Goal: Answer question/provide support: Ask a question

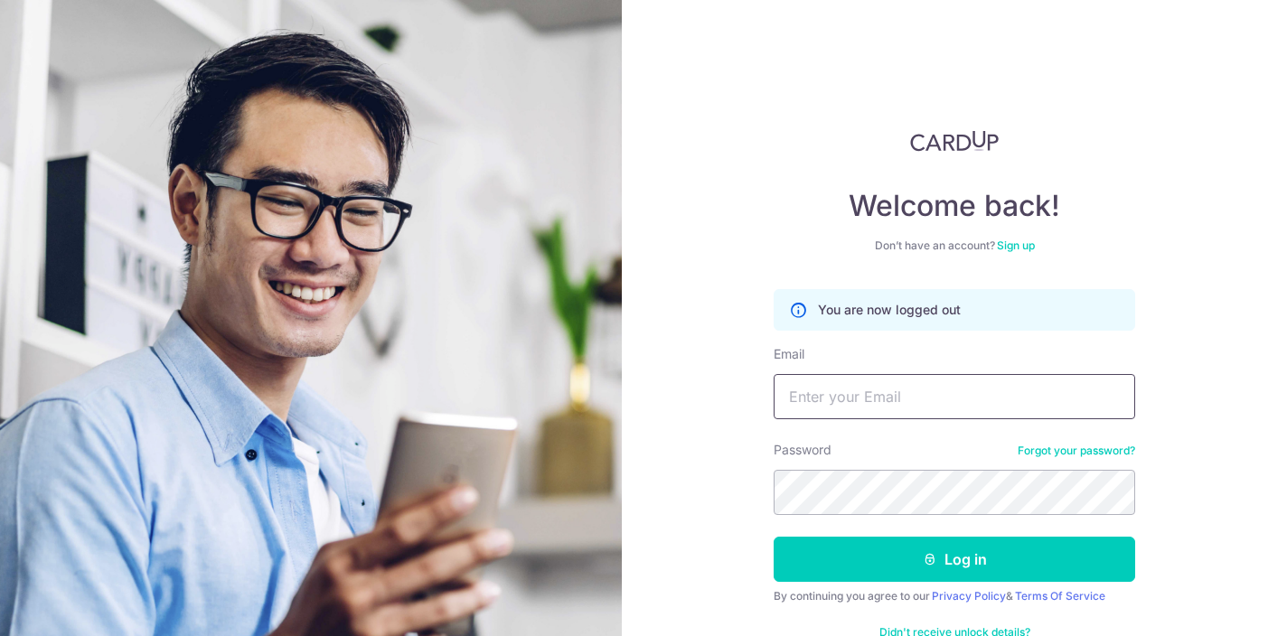
click at [881, 407] on input "Email" at bounding box center [953, 396] width 361 height 45
type input "[EMAIL_ADDRESS][DOMAIN_NAME]"
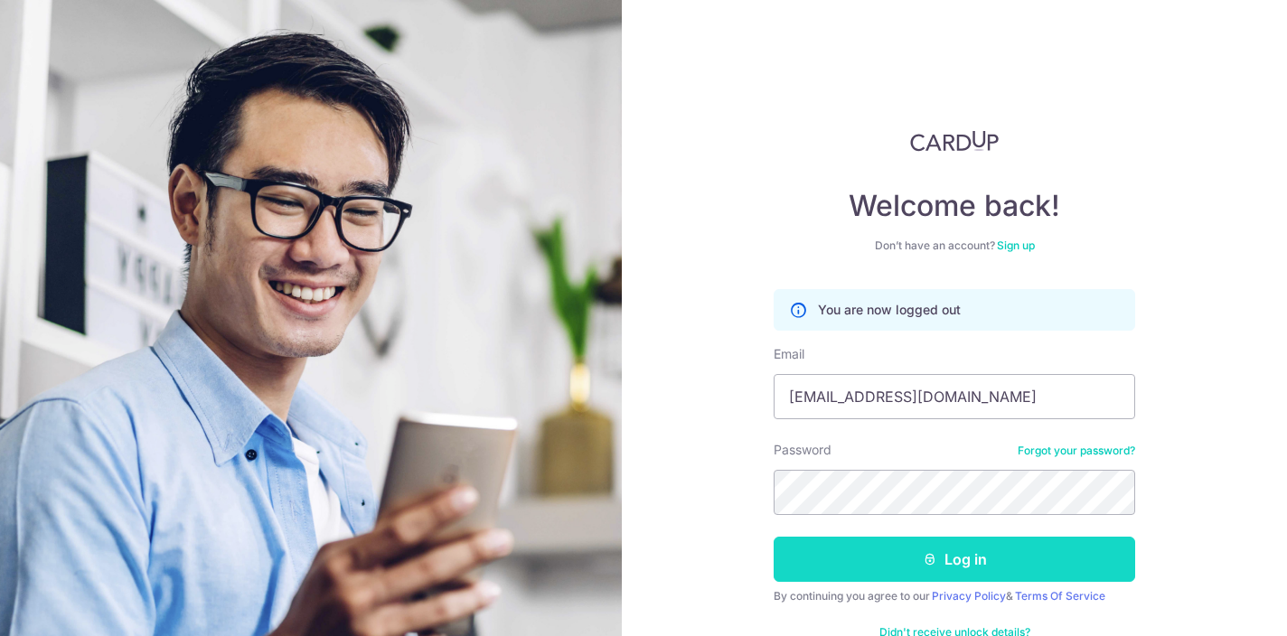
click at [931, 571] on button "Log in" at bounding box center [953, 559] width 361 height 45
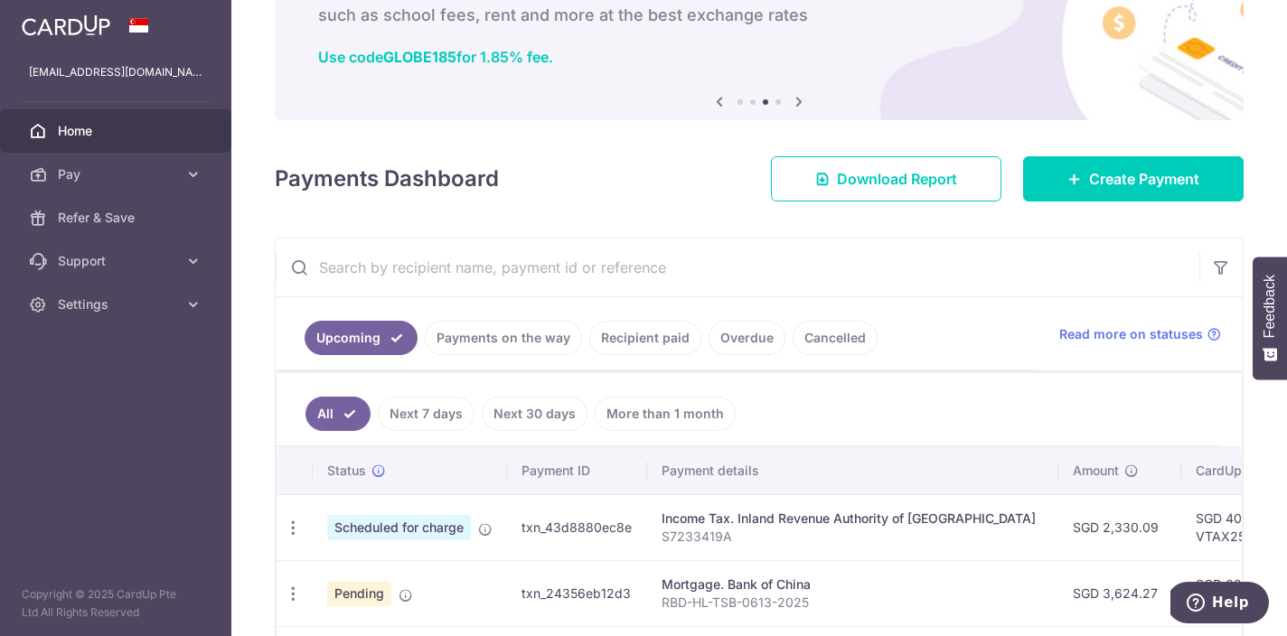
scroll to position [103, 0]
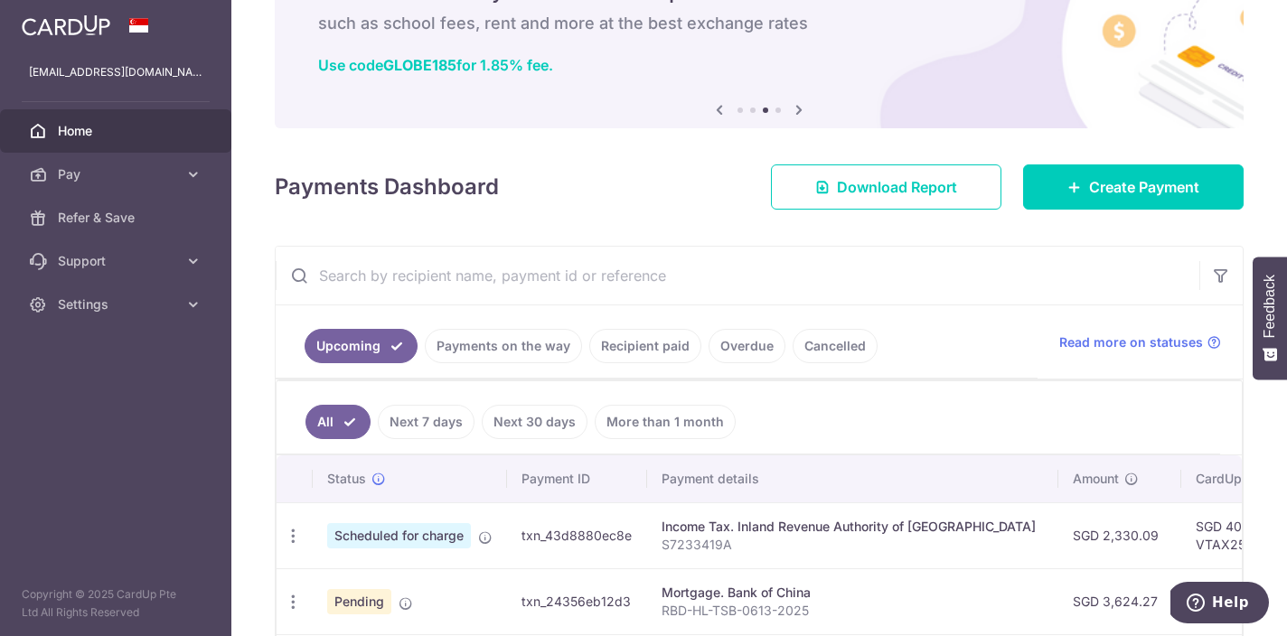
click at [540, 347] on link "Payments on the way" at bounding box center [503, 346] width 157 height 34
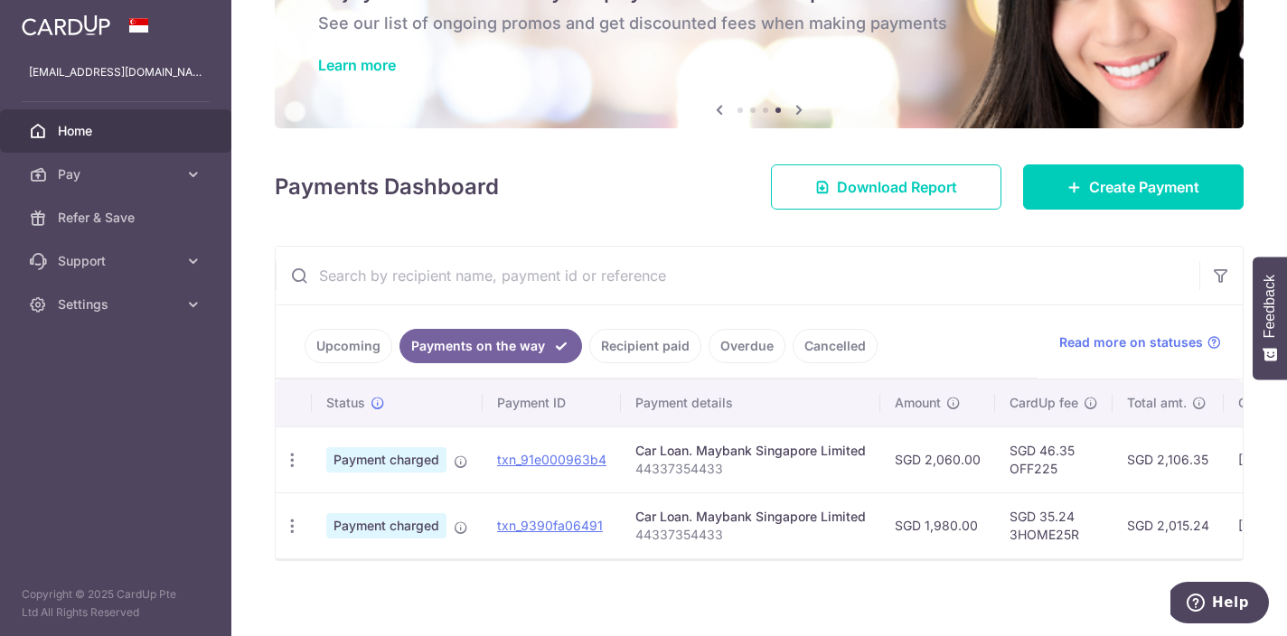
click at [656, 348] on link "Recipient paid" at bounding box center [645, 346] width 112 height 34
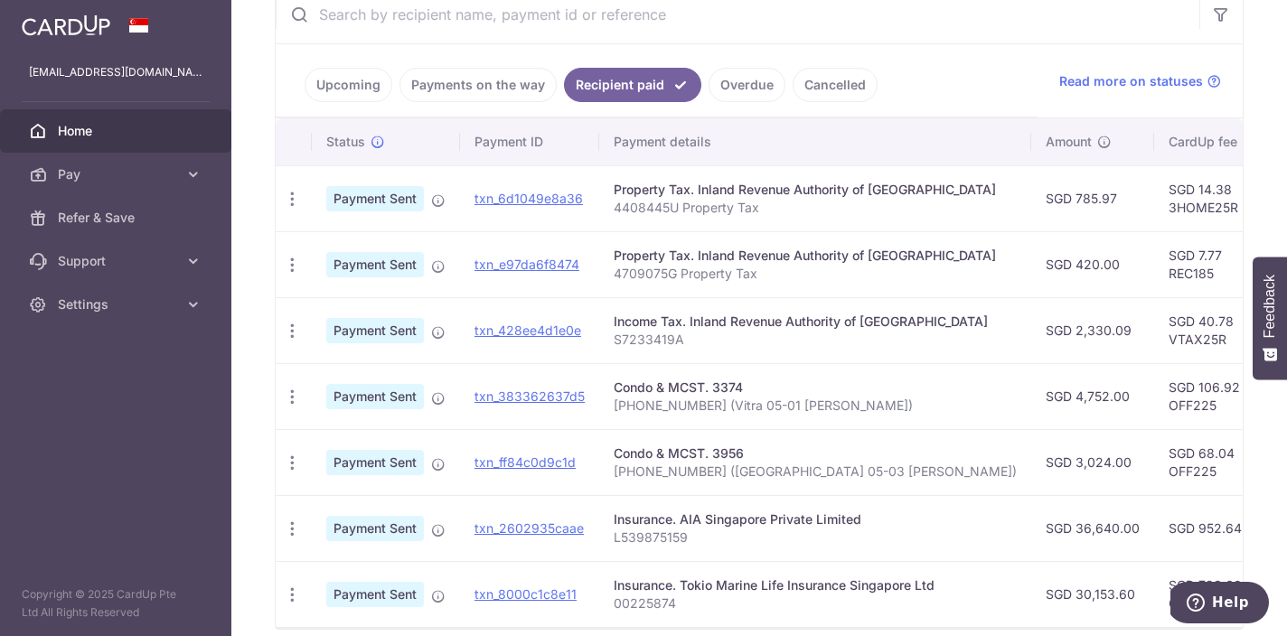
scroll to position [443, 0]
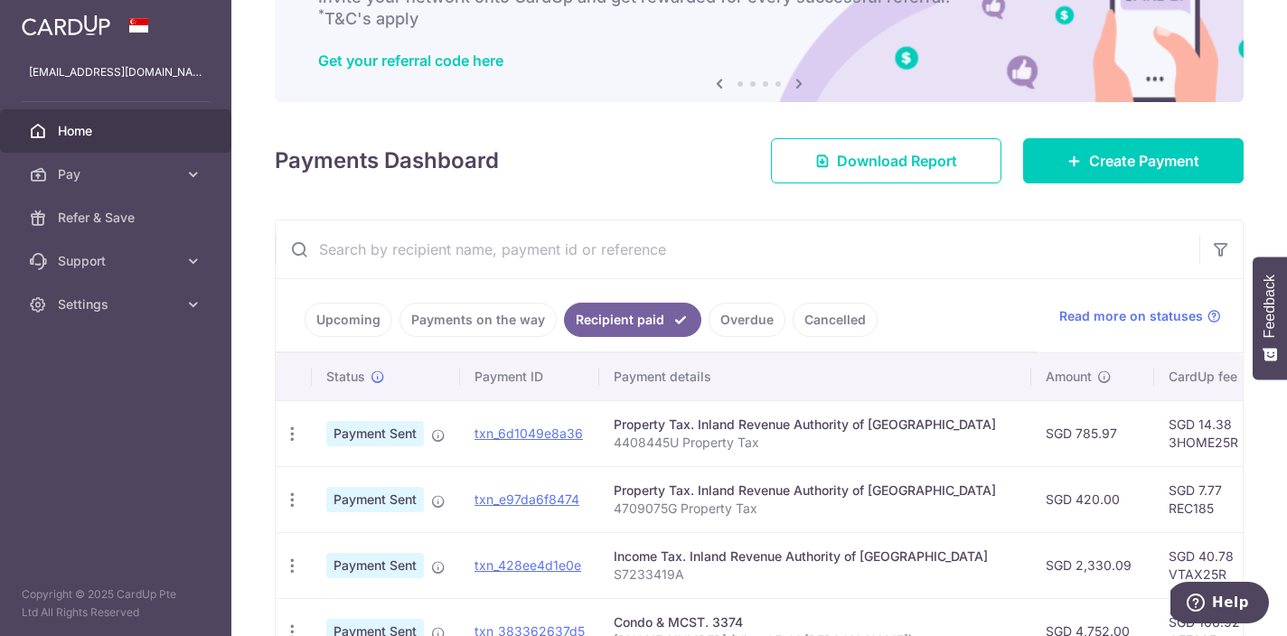
click at [728, 320] on link "Overdue" at bounding box center [746, 320] width 77 height 34
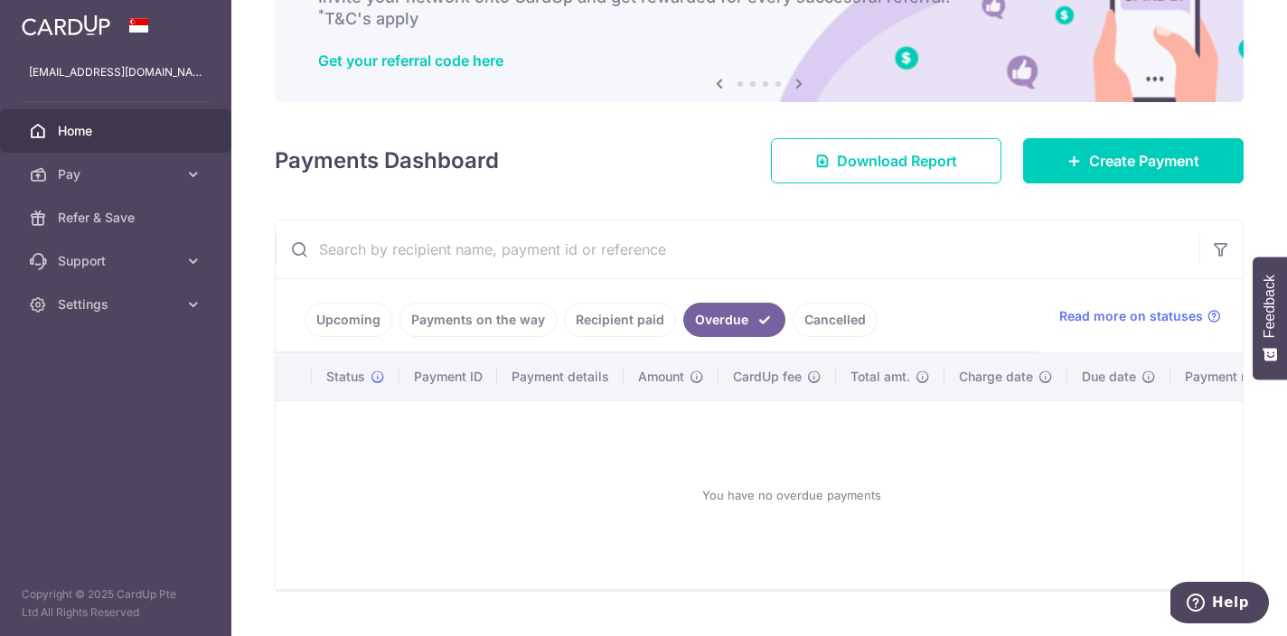
click at [838, 308] on link "Cancelled" at bounding box center [834, 320] width 85 height 34
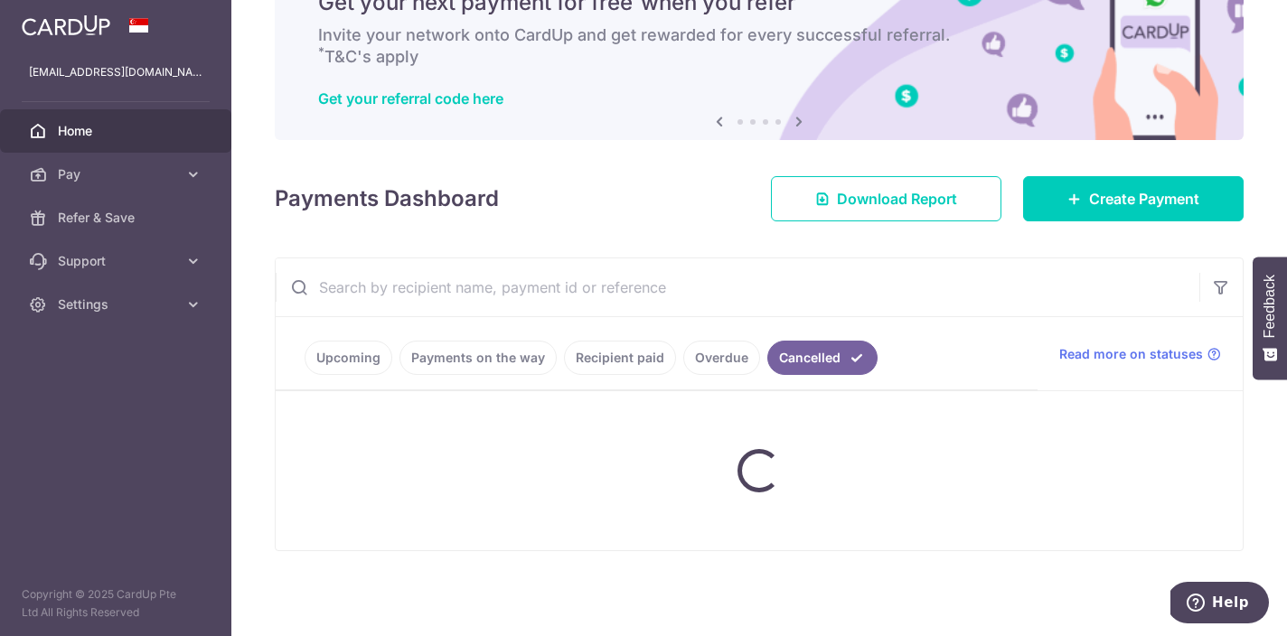
scroll to position [113, 0]
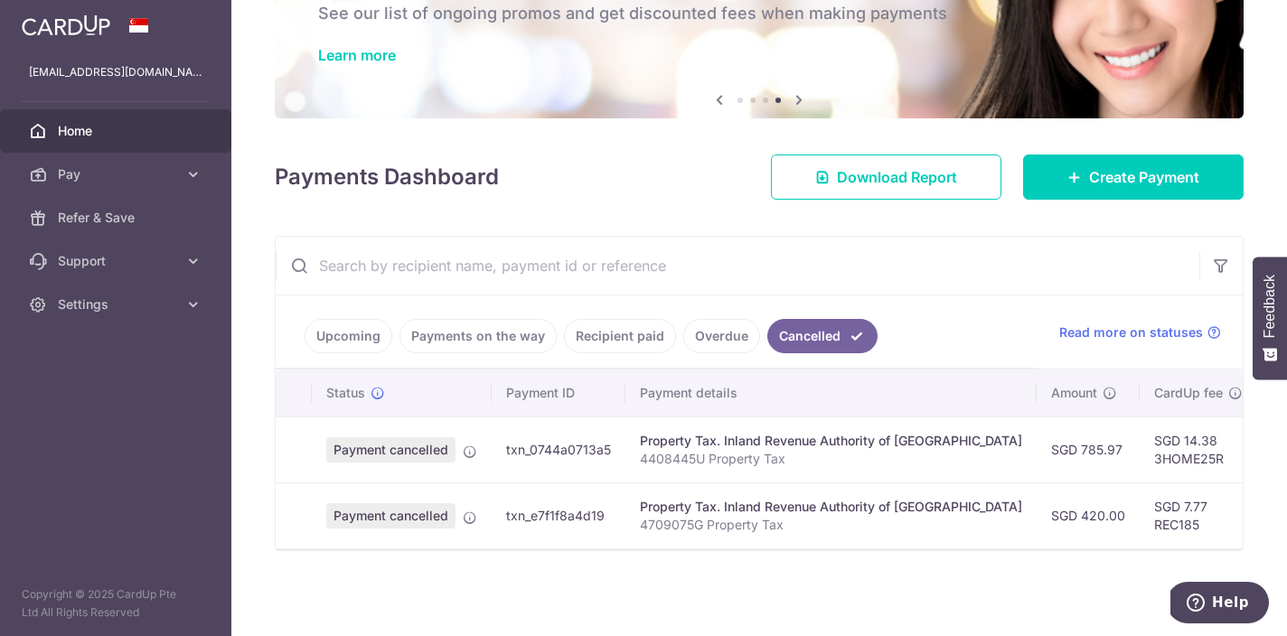
click at [600, 342] on link "Recipient paid" at bounding box center [620, 336] width 112 height 34
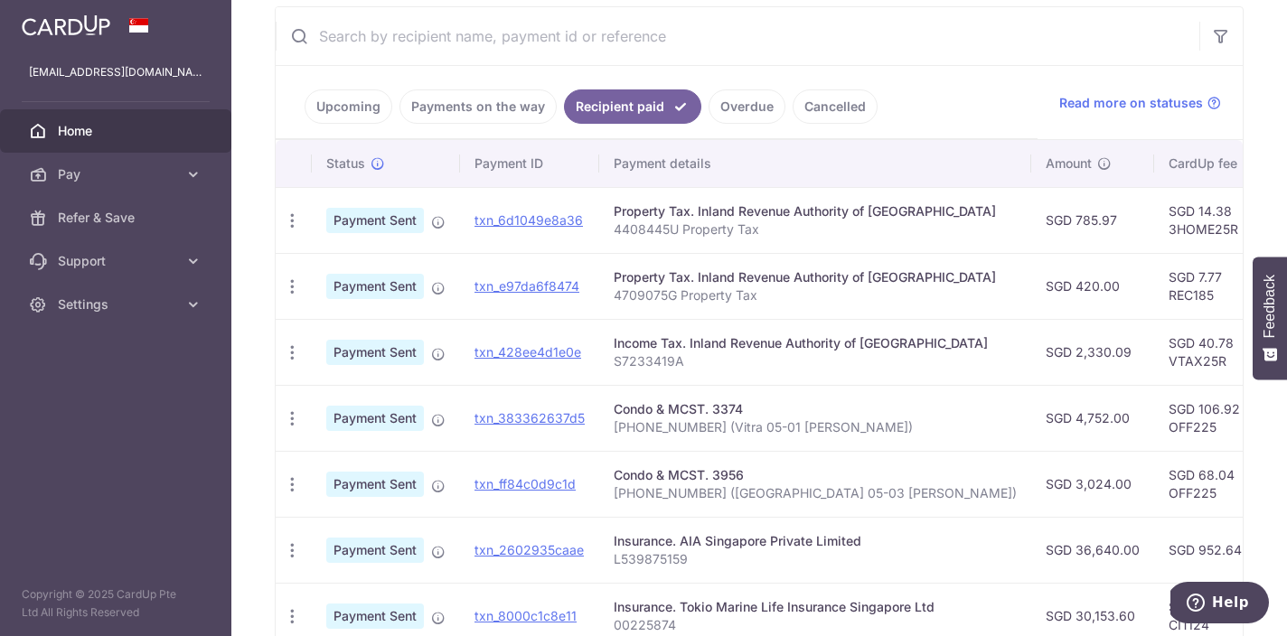
scroll to position [316, 0]
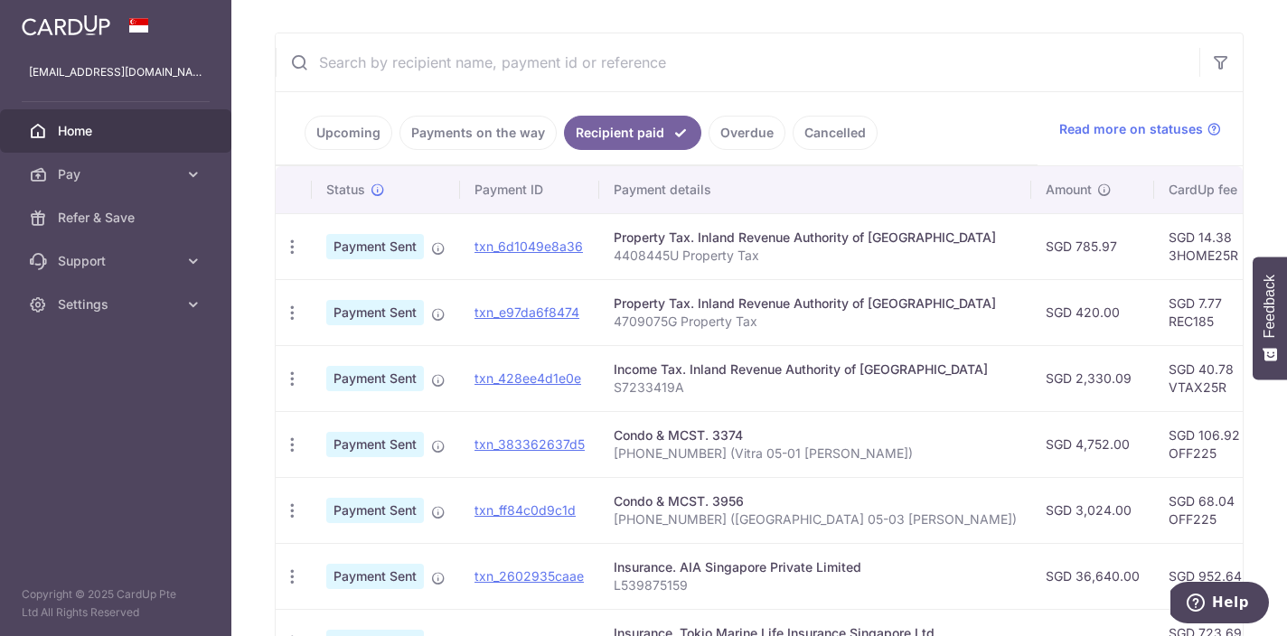
click at [482, 136] on link "Payments on the way" at bounding box center [477, 133] width 157 height 34
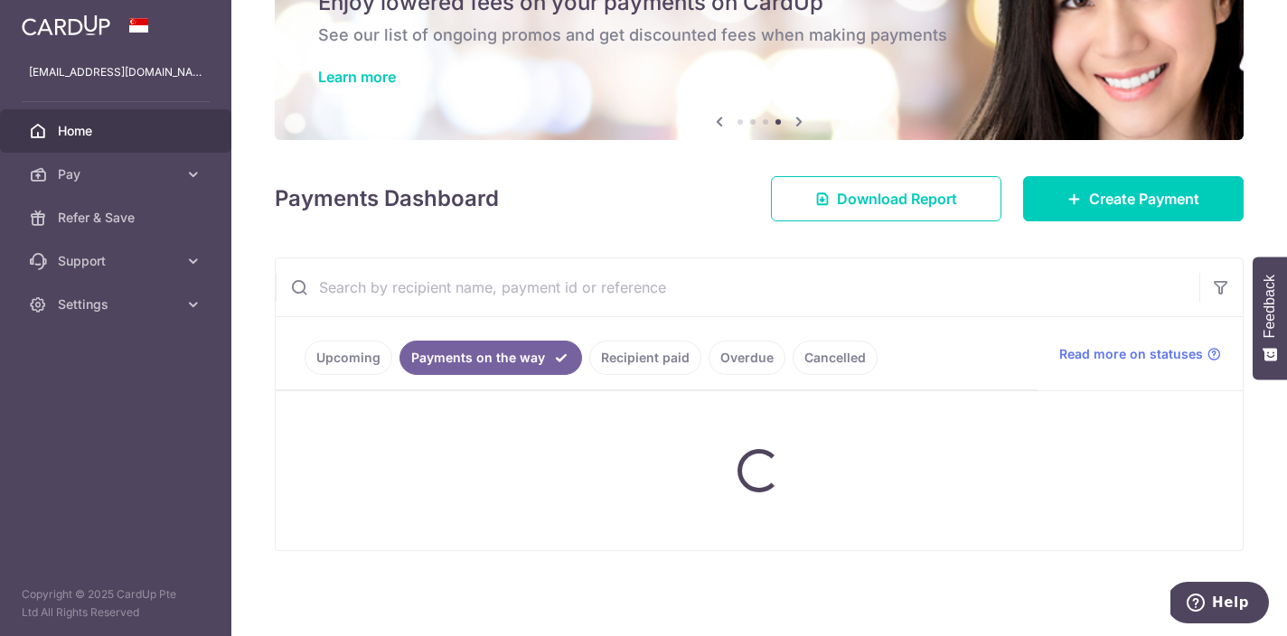
scroll to position [113, 0]
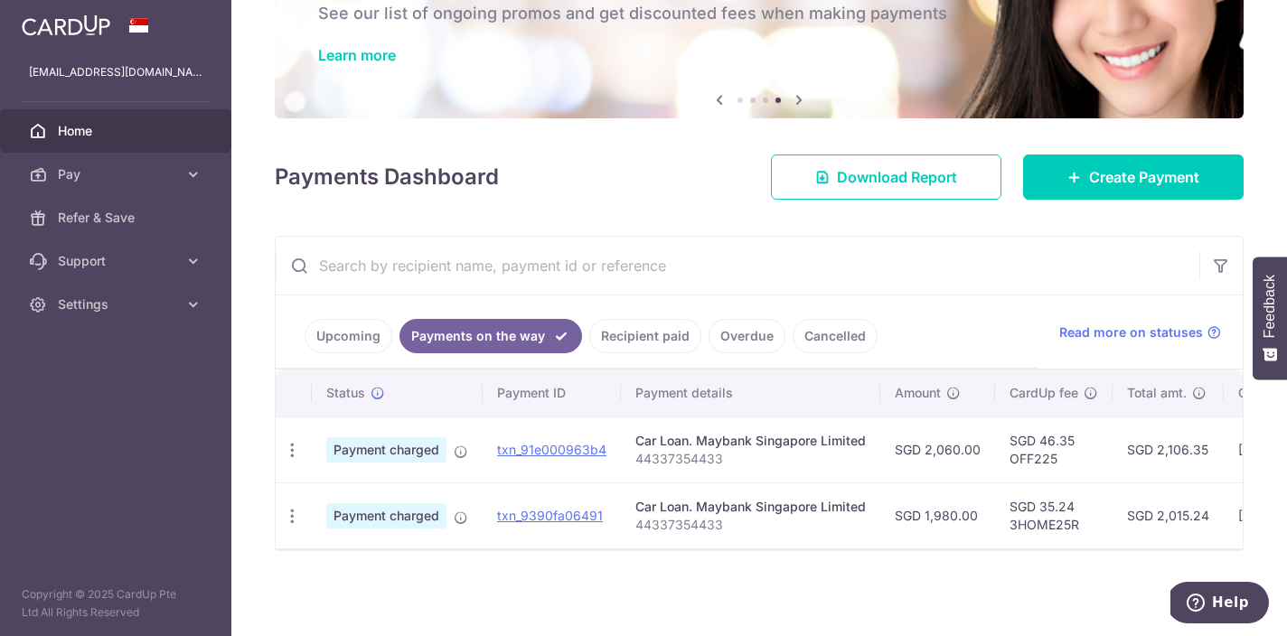
click at [335, 335] on link "Upcoming" at bounding box center [348, 336] width 88 height 34
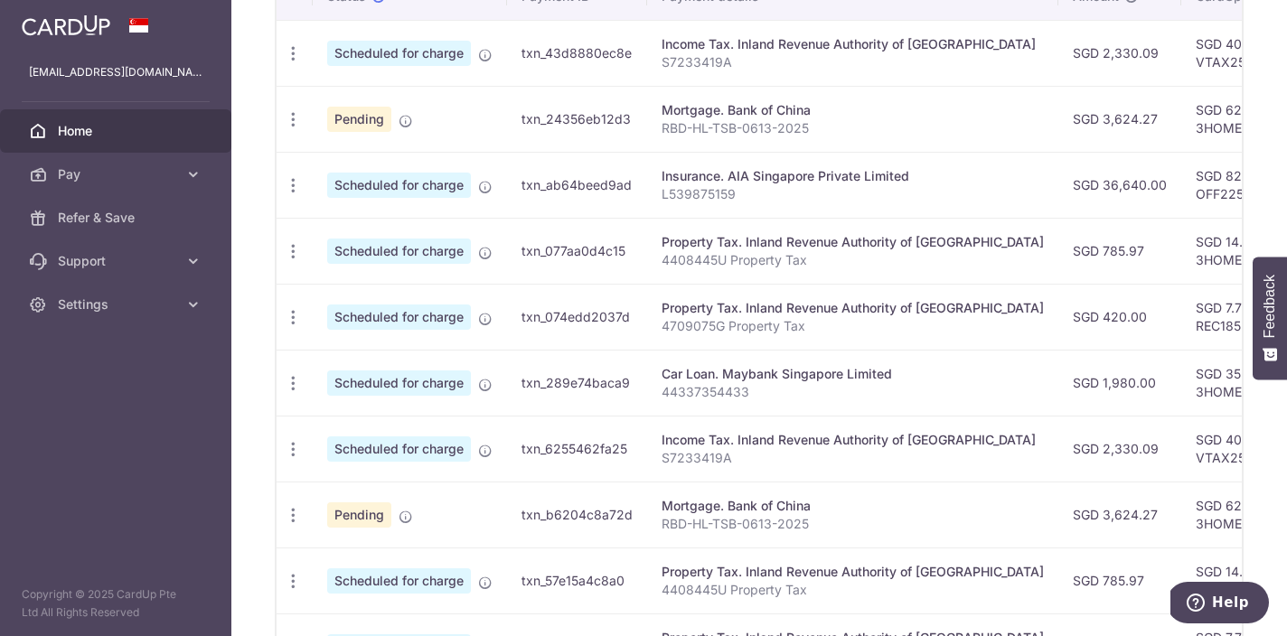
scroll to position [583, 0]
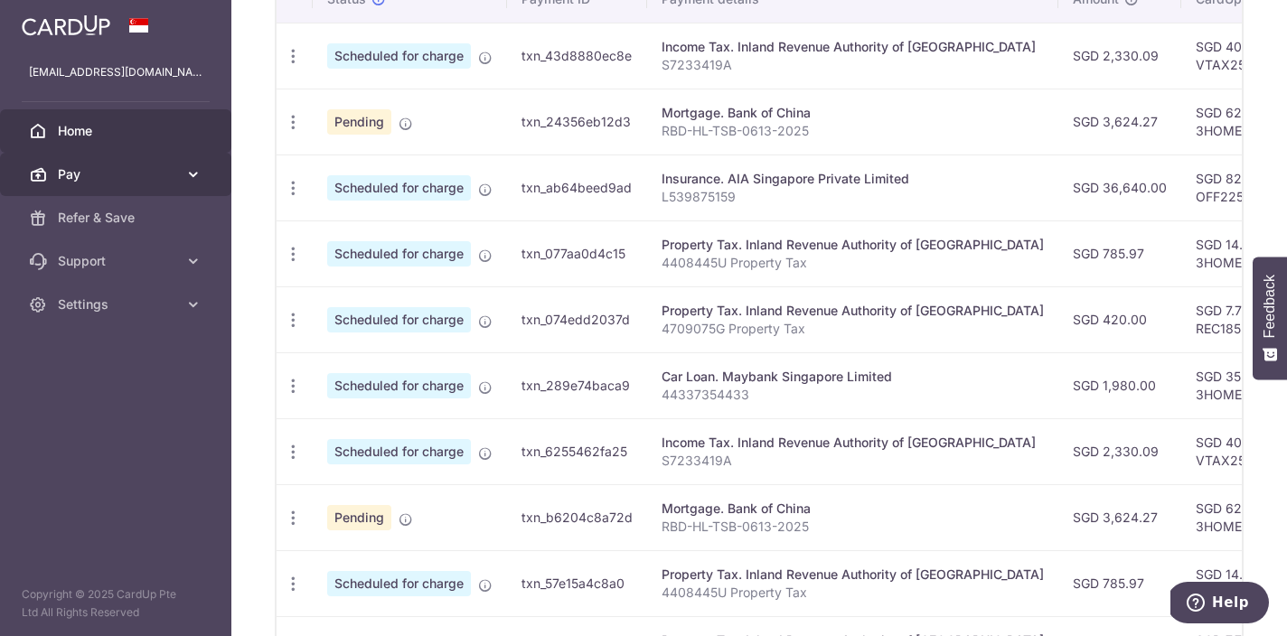
click at [98, 183] on link "Pay" at bounding box center [115, 174] width 231 height 43
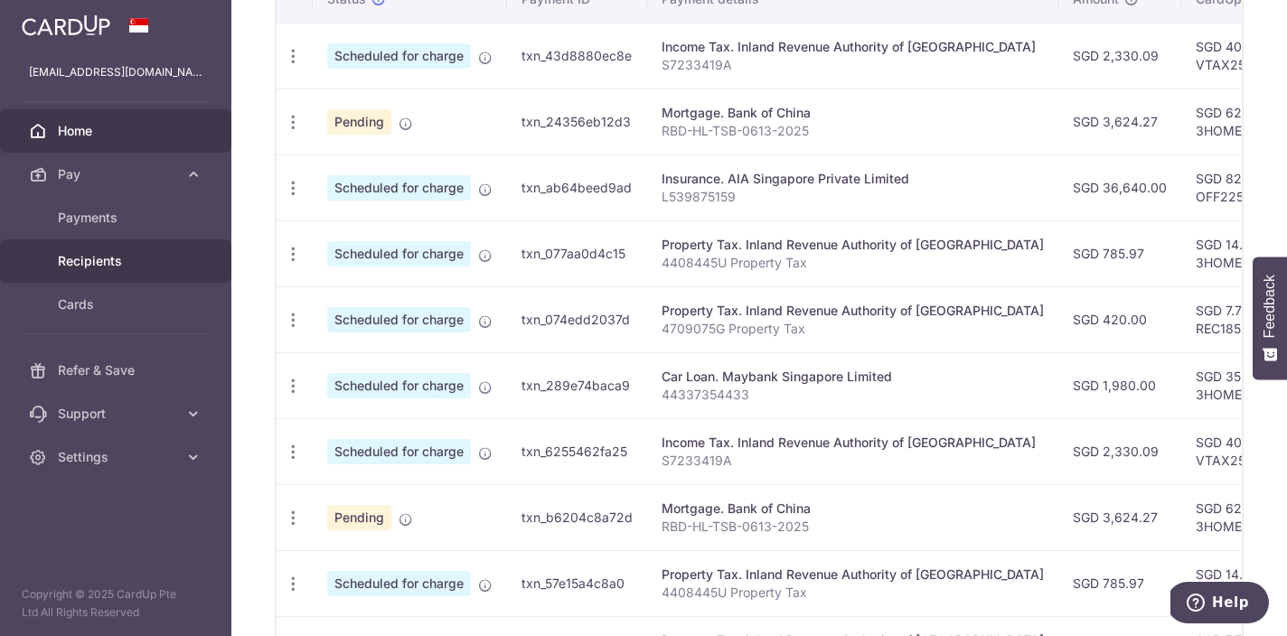
click at [109, 266] on span "Recipients" at bounding box center [117, 261] width 119 height 18
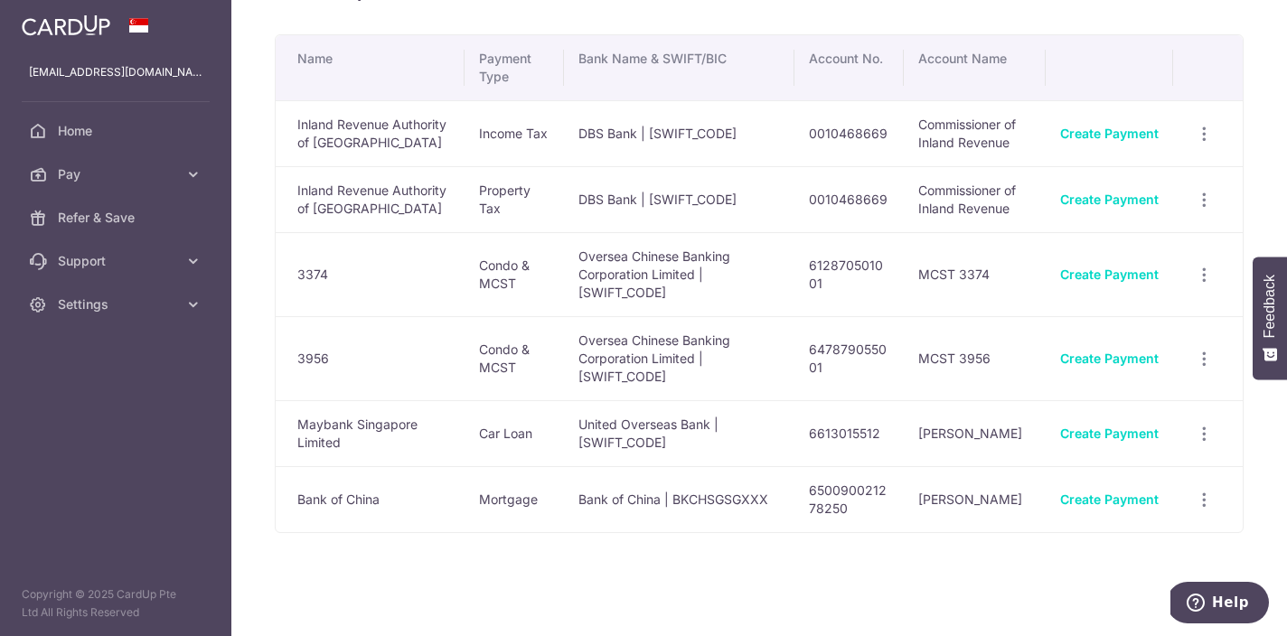
scroll to position [57, 0]
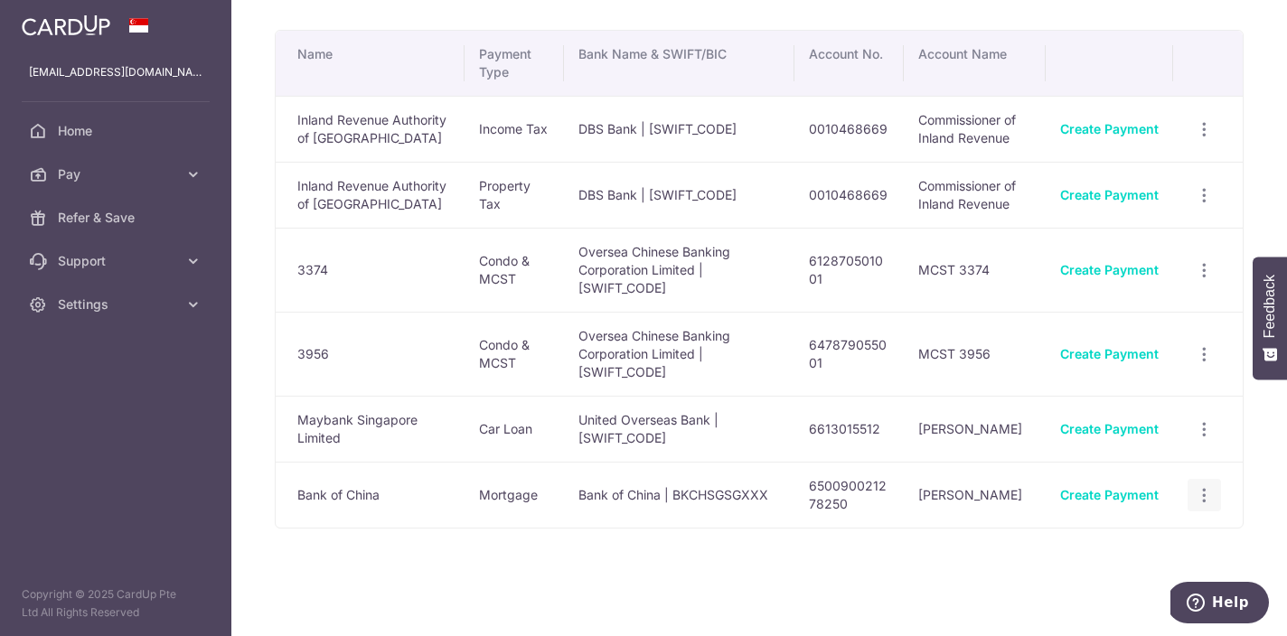
click at [1210, 139] on icon "button" at bounding box center [1203, 129] width 19 height 19
click at [1095, 556] on span "View/Edit" at bounding box center [1143, 545] width 123 height 22
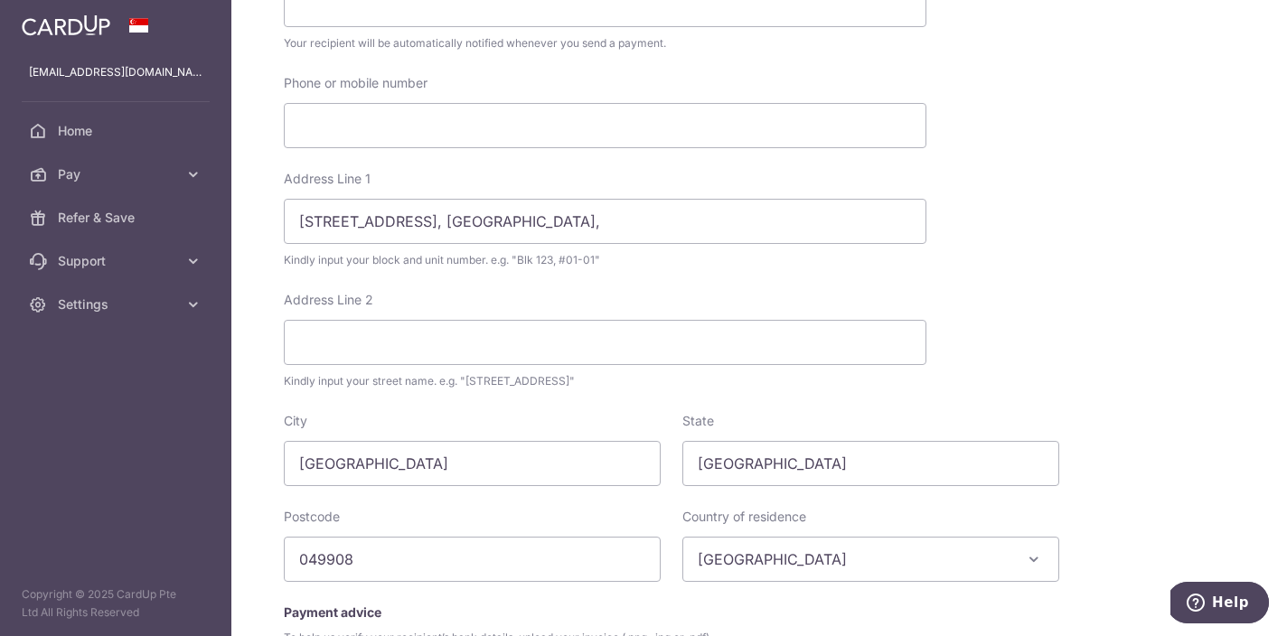
scroll to position [918, 0]
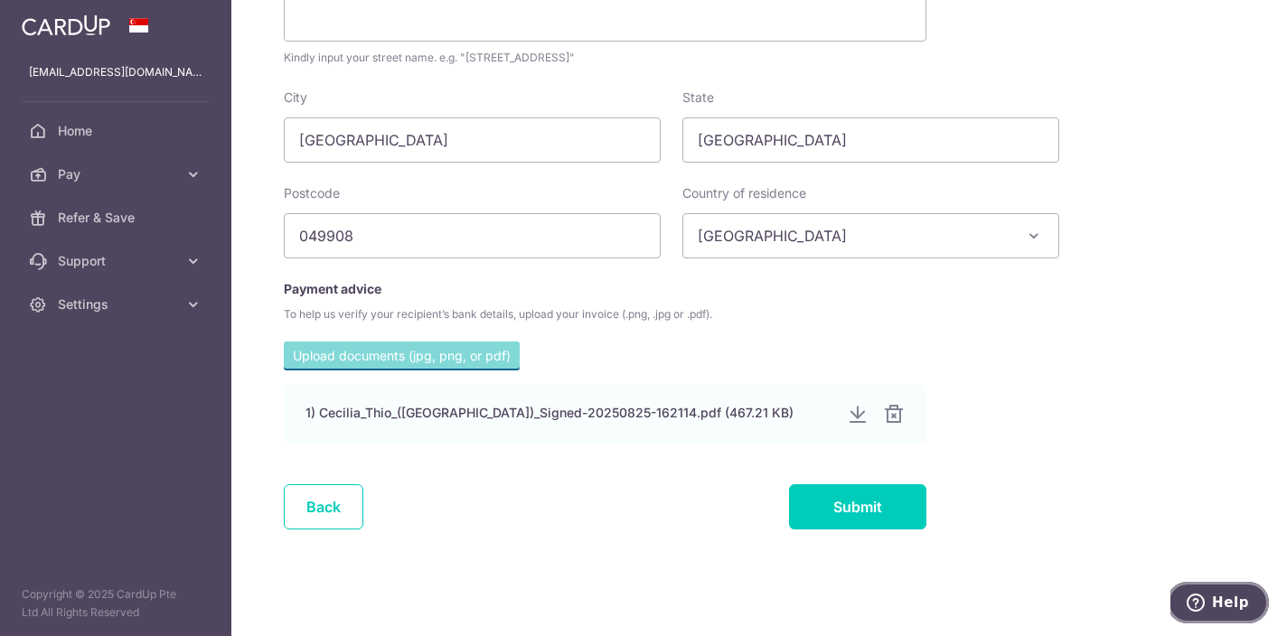
click at [1212, 598] on span "Help" at bounding box center [1198, 603] width 25 height 18
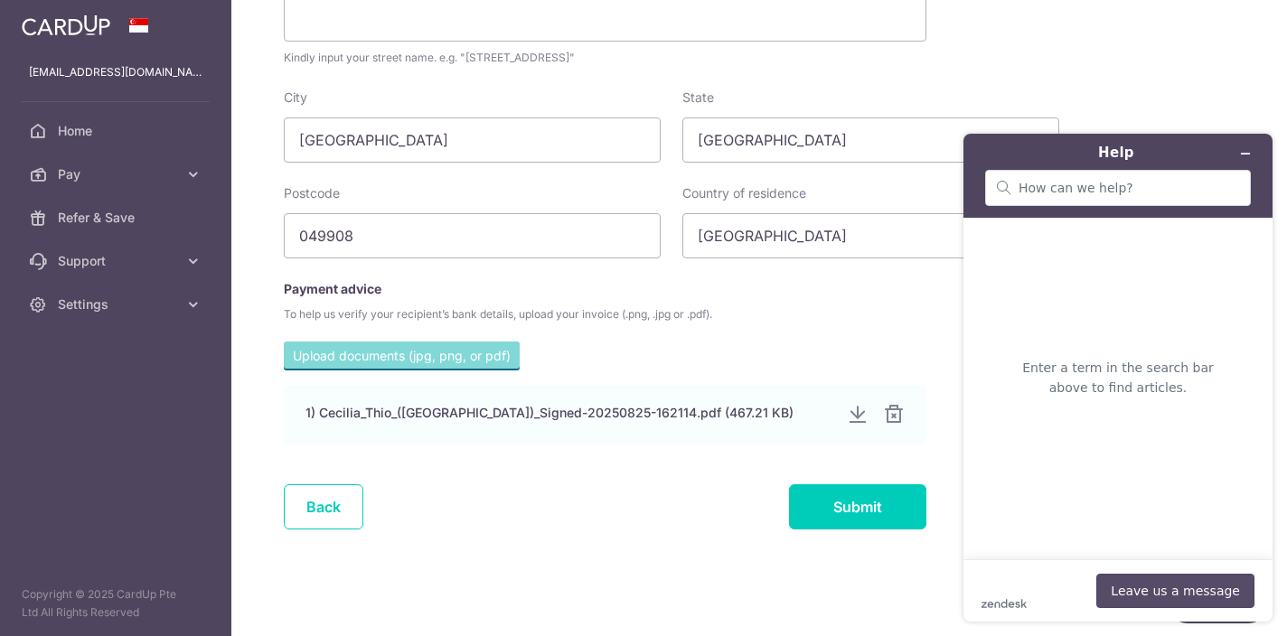
click at [1170, 592] on button "Leave us a message" at bounding box center [1175, 591] width 158 height 34
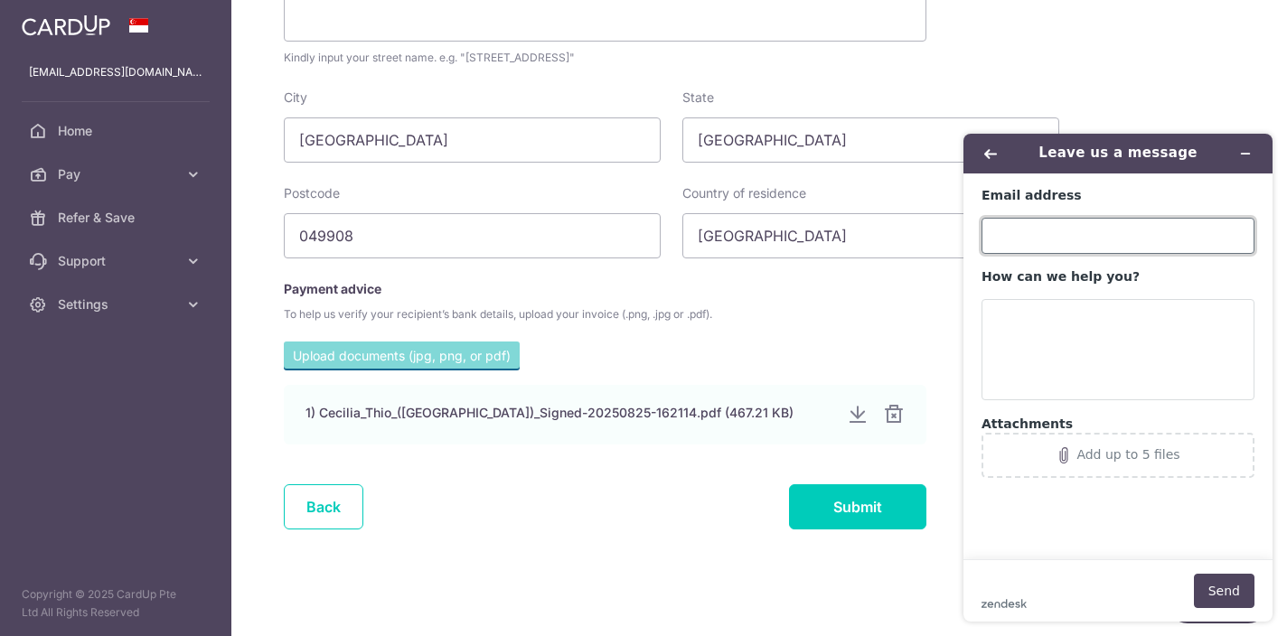
click at [1065, 248] on input "Email address" at bounding box center [1117, 236] width 273 height 36
type input "ceciliathio@yahoo.com.sg"
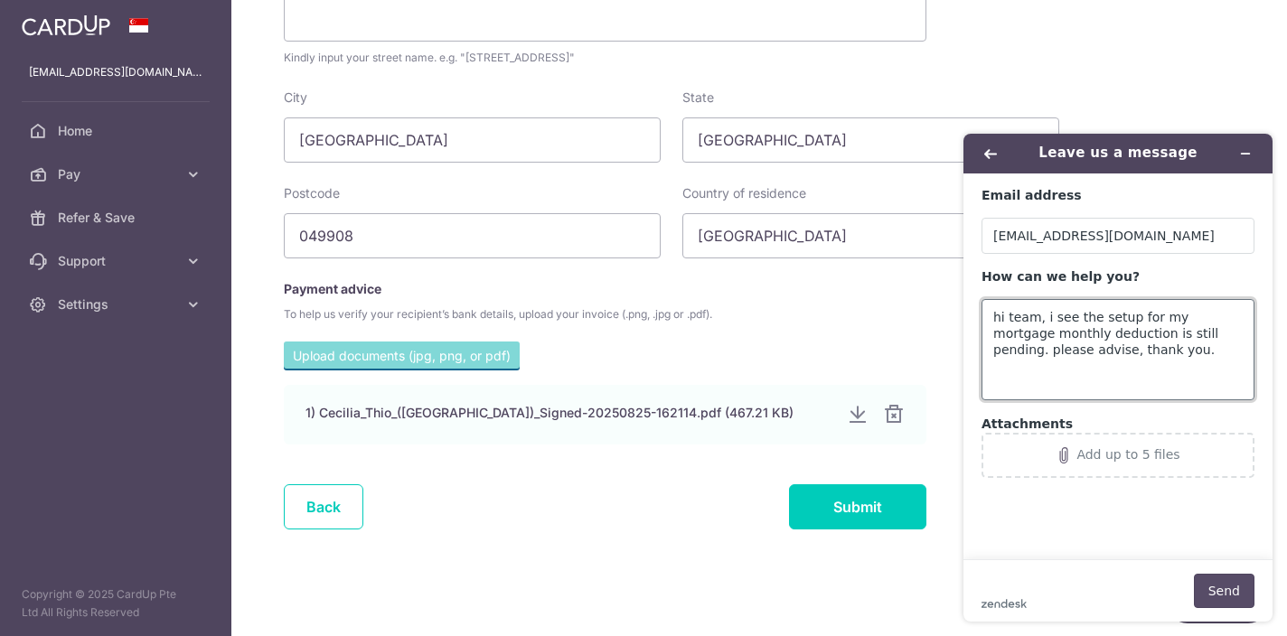
type textarea "hi team, i see the setup for my mortgage monthly deduction is still pending. pl…"
click at [1246, 604] on button "Send" at bounding box center [1223, 591] width 61 height 34
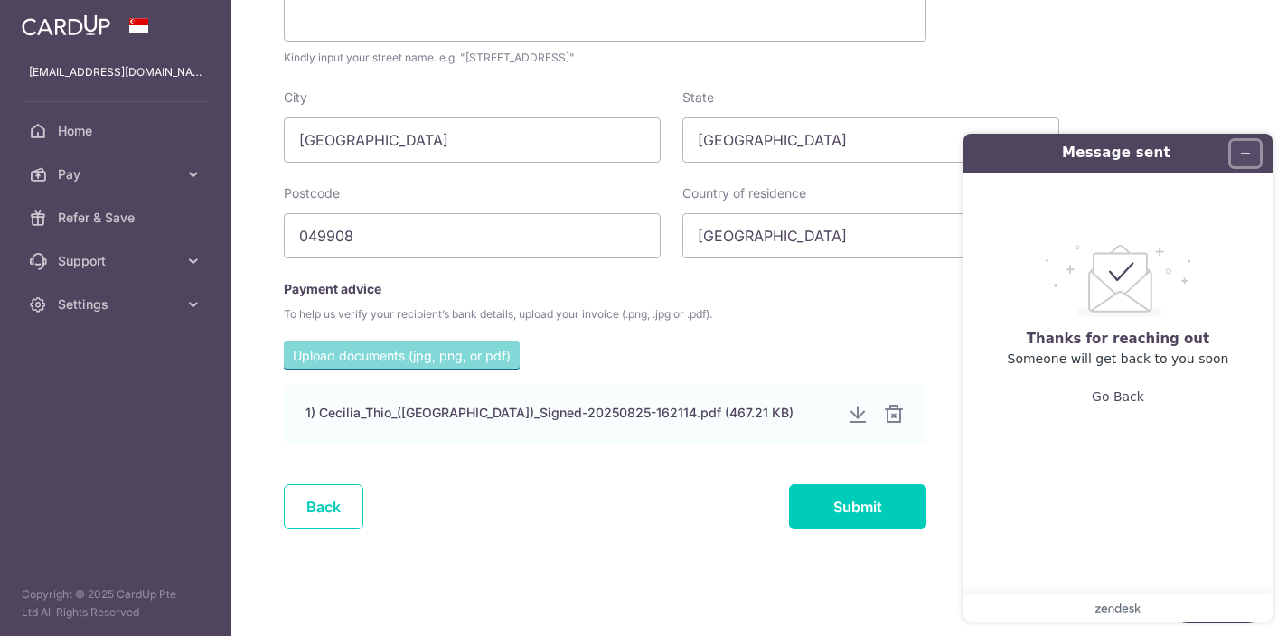
click at [1249, 154] on icon "Minimise widget" at bounding box center [1245, 153] width 13 height 13
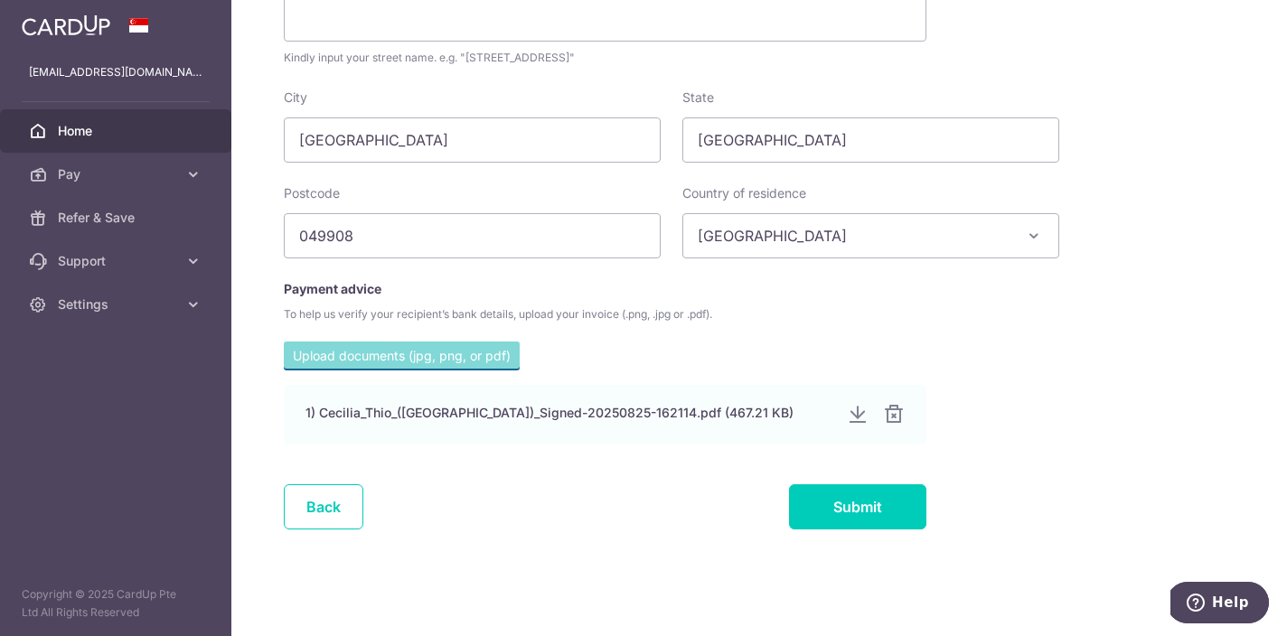
click at [103, 132] on span "Home" at bounding box center [117, 131] width 119 height 18
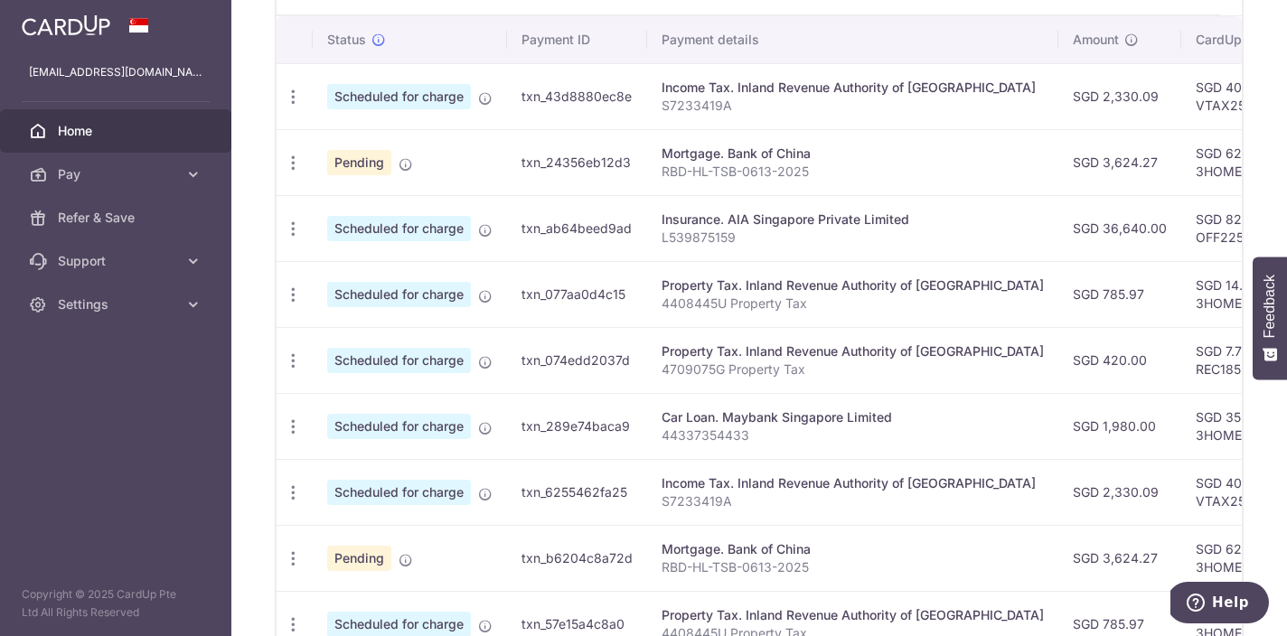
scroll to position [545, 0]
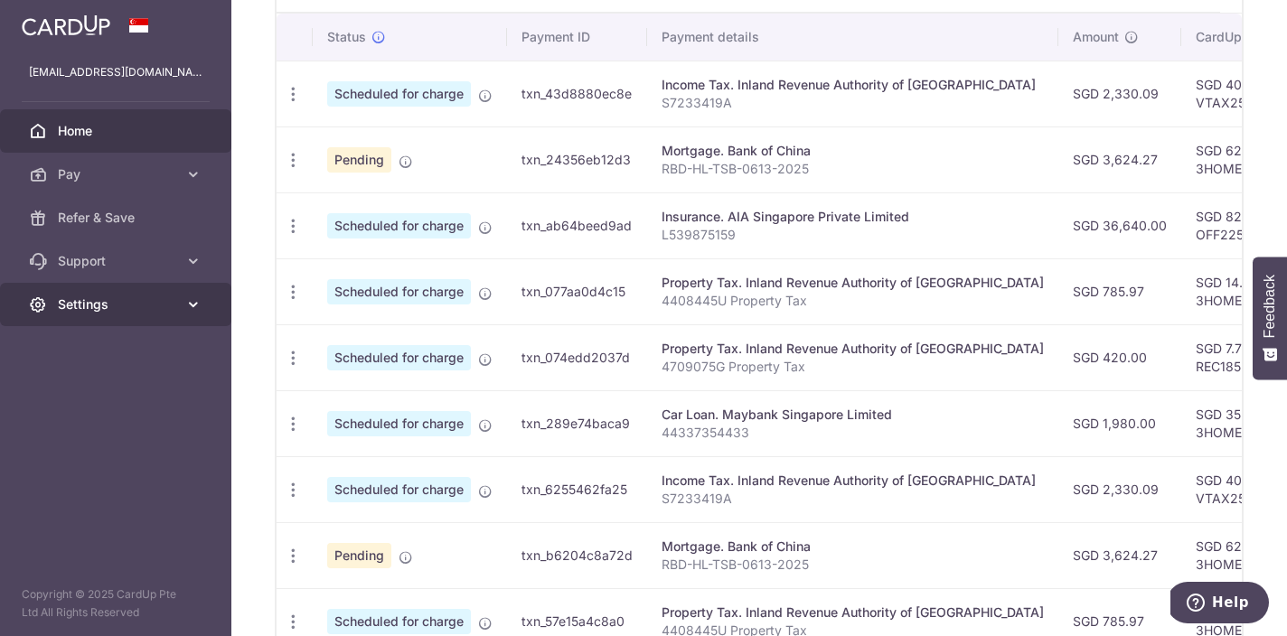
click at [185, 302] on icon at bounding box center [193, 304] width 18 height 18
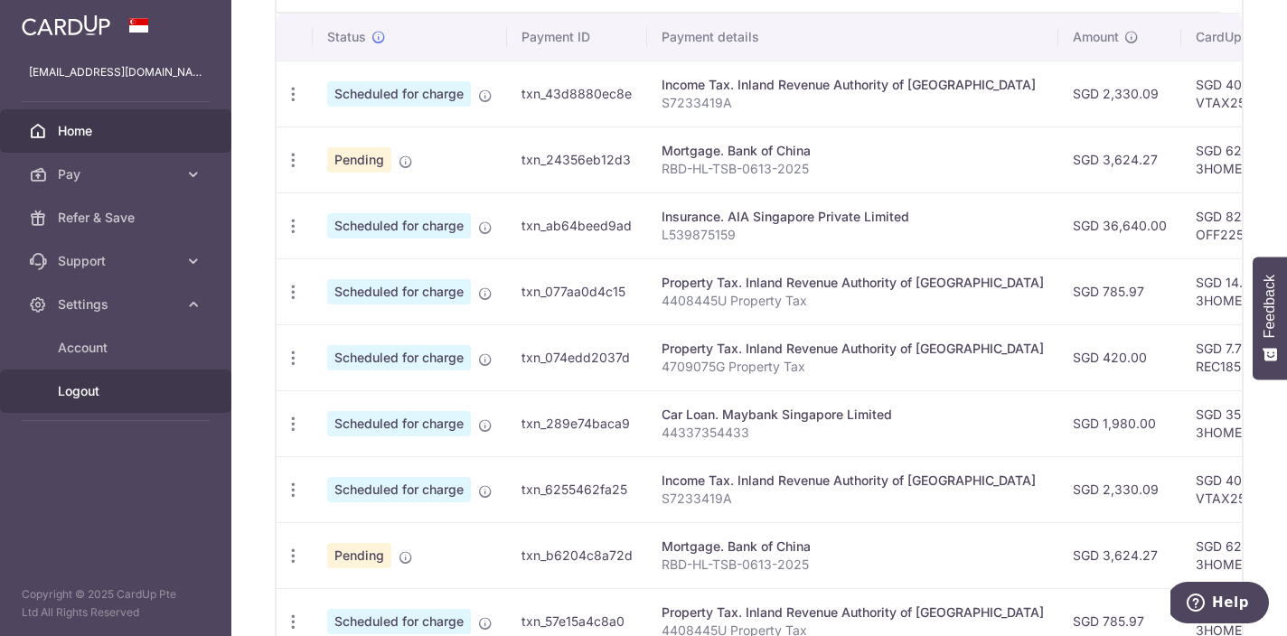
click at [139, 397] on span "Logout" at bounding box center [117, 391] width 119 height 18
